Goal: Information Seeking & Learning: Learn about a topic

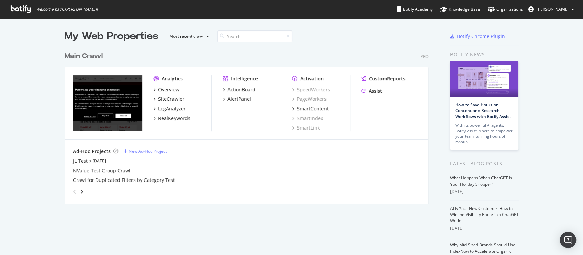
click at [328, 41] on div "My Web Properties Most recent crawl" at bounding box center [226, 36] width 322 height 14
click at [165, 98] on div "SiteCrawler" at bounding box center [171, 99] width 26 height 7
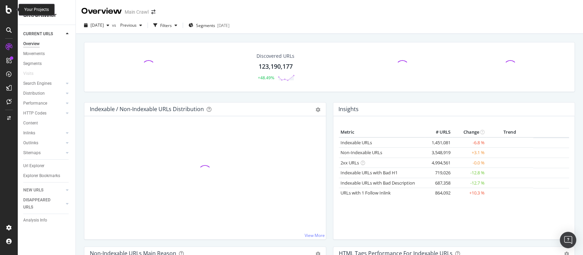
click at [6, 11] on icon at bounding box center [9, 9] width 6 height 8
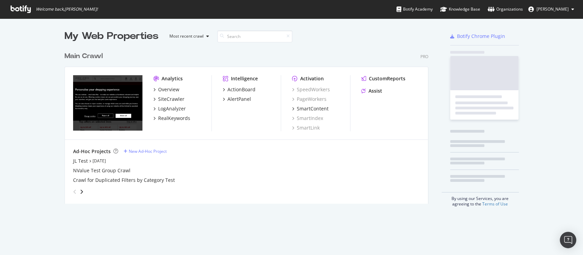
scroll to position [248, 569]
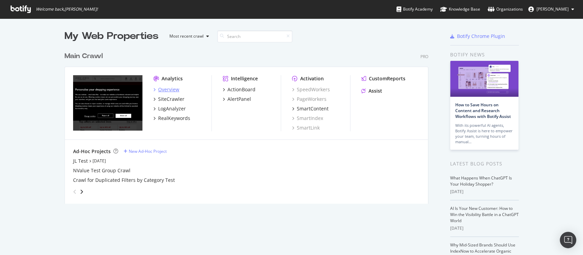
click at [164, 92] on div "Overview" at bounding box center [168, 89] width 21 height 7
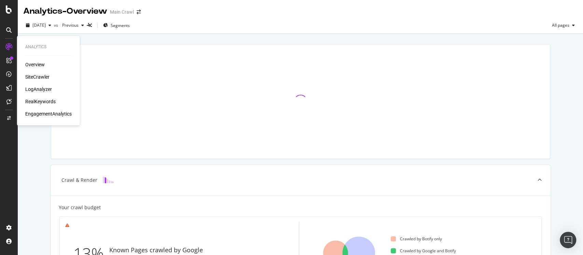
click at [37, 77] on div "SiteCrawler" at bounding box center [37, 76] width 24 height 7
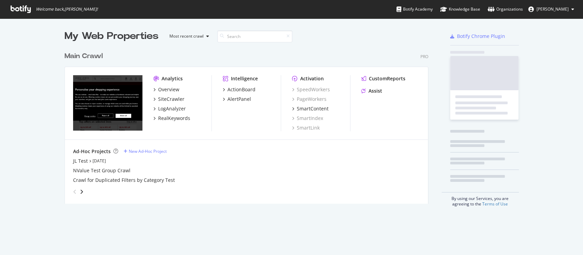
scroll to position [153, 362]
